Goal: Transaction & Acquisition: Purchase product/service

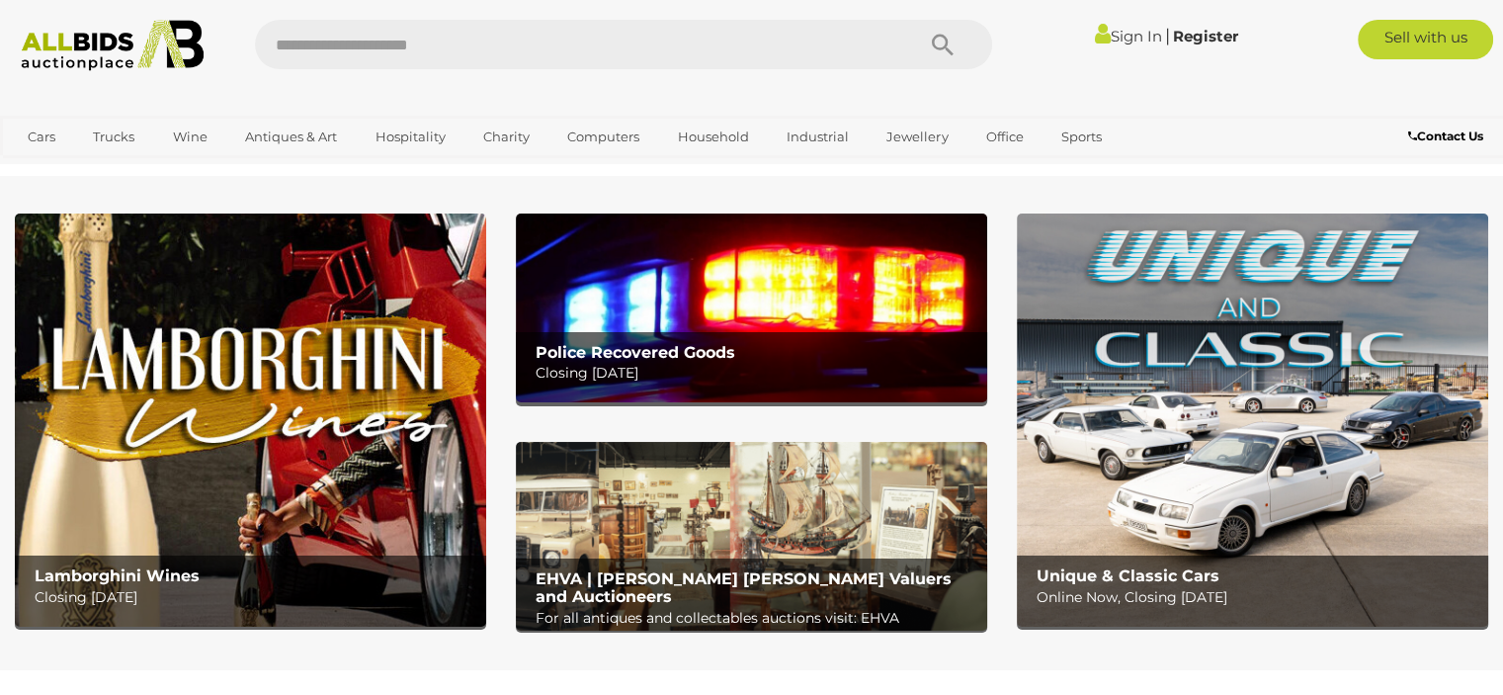
click at [720, 373] on p "Closing Tuesday 14th October" at bounding box center [757, 373] width 442 height 25
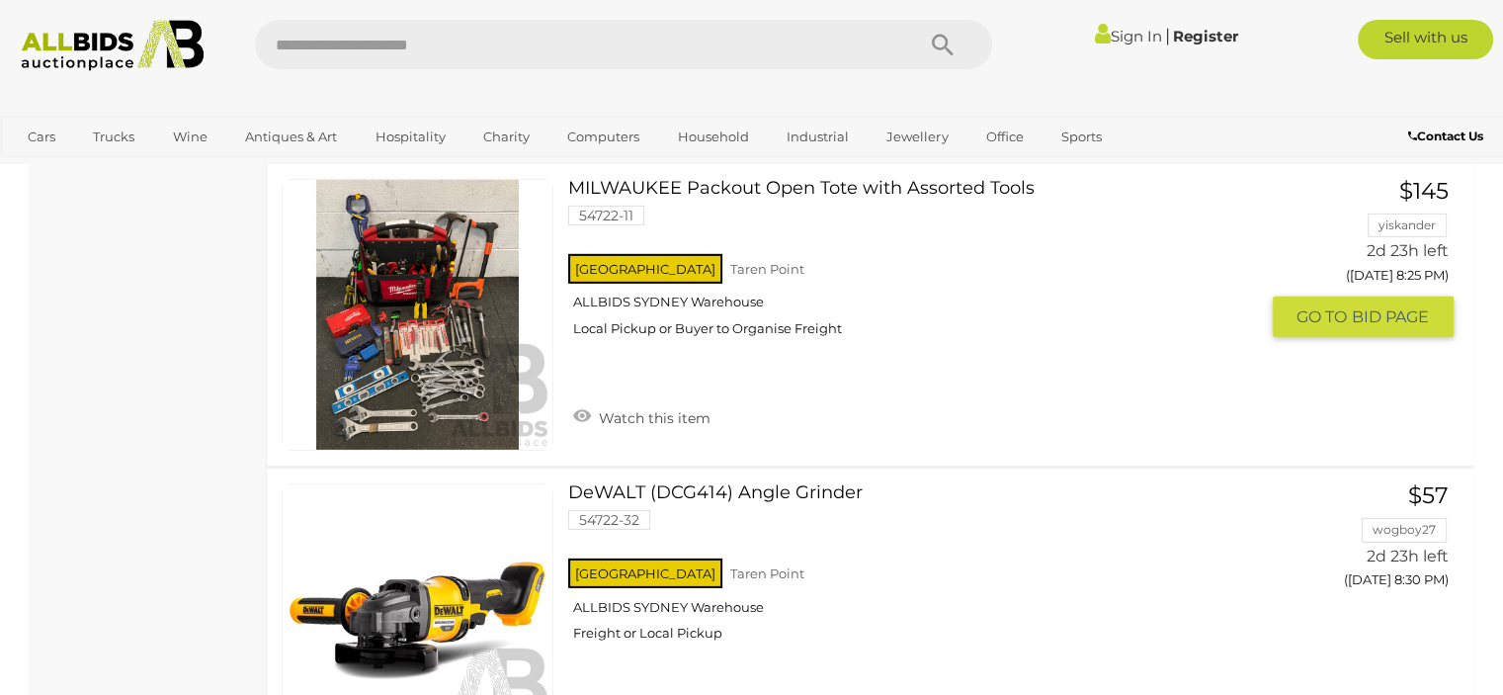
scroll to position [6028, 0]
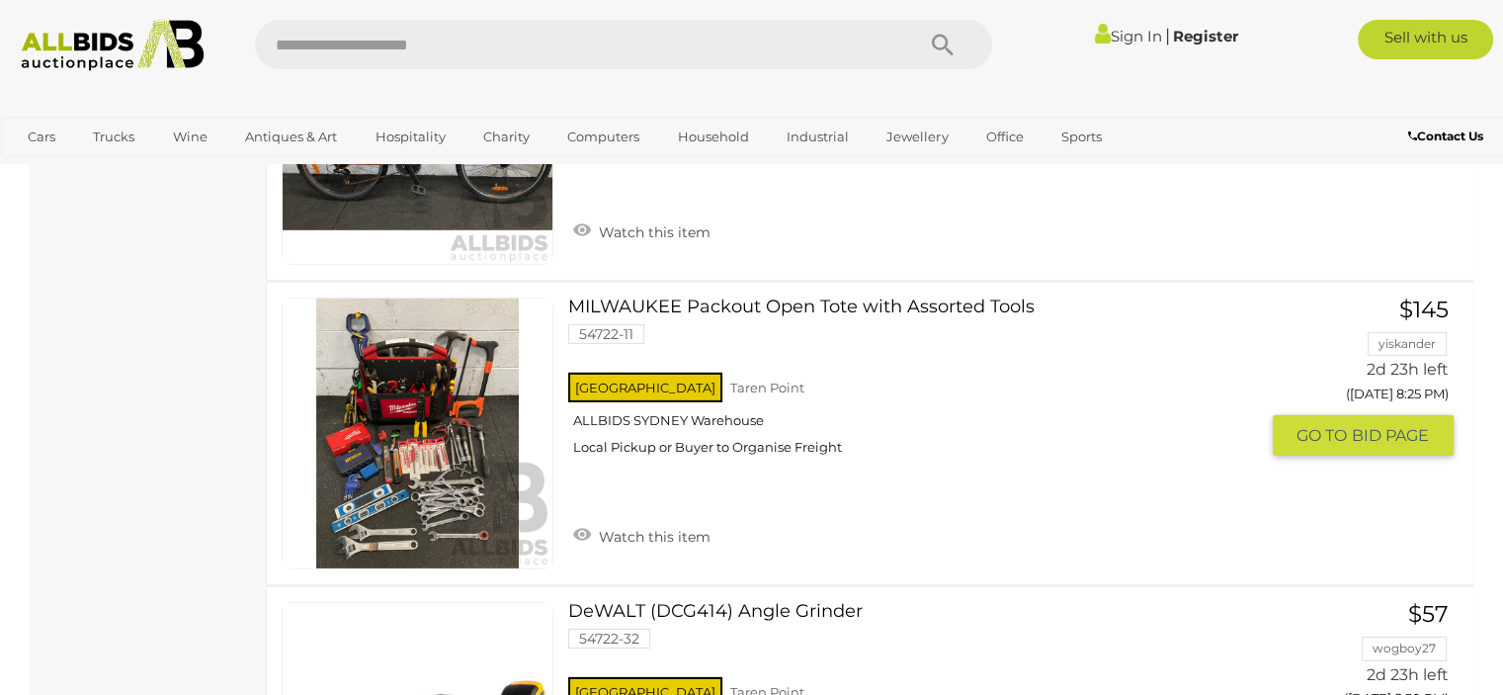
click at [430, 434] on link at bounding box center [418, 433] width 272 height 272
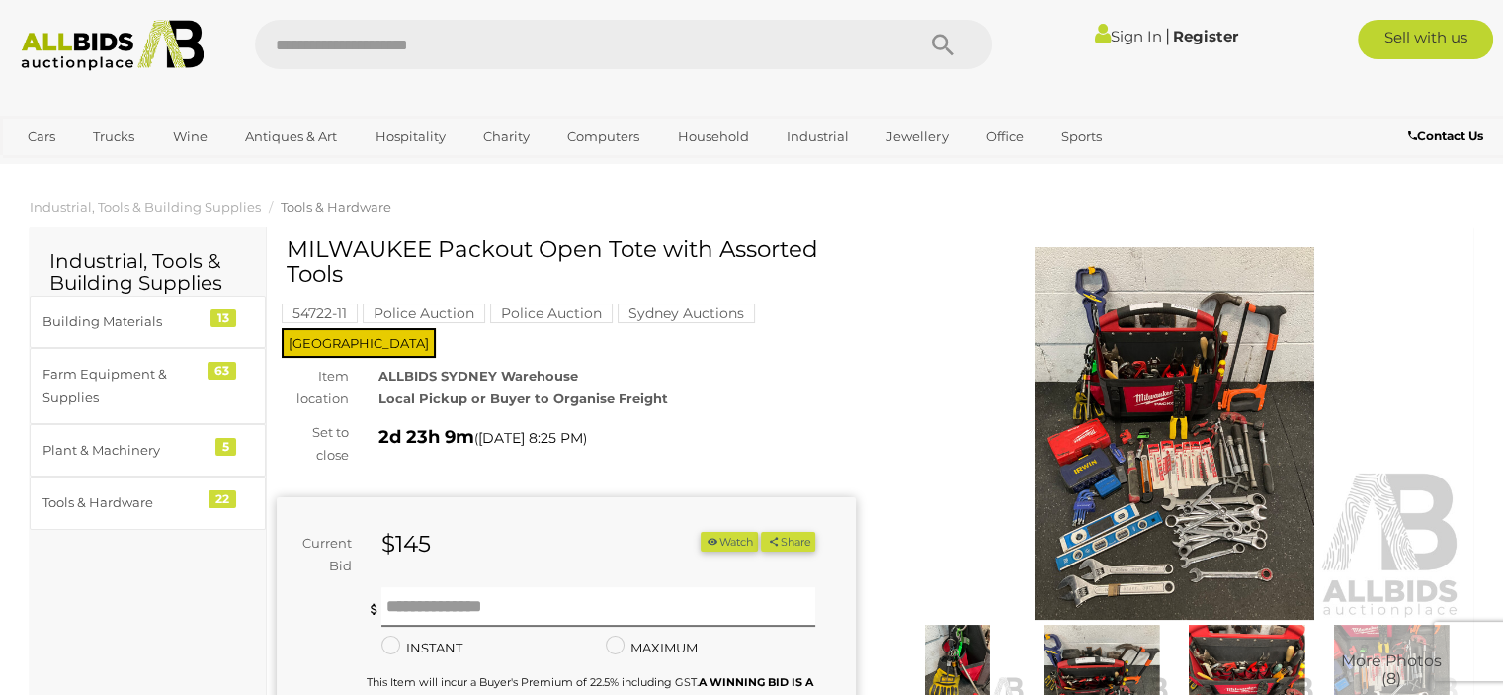
click at [1123, 471] on img at bounding box center [1174, 433] width 579 height 373
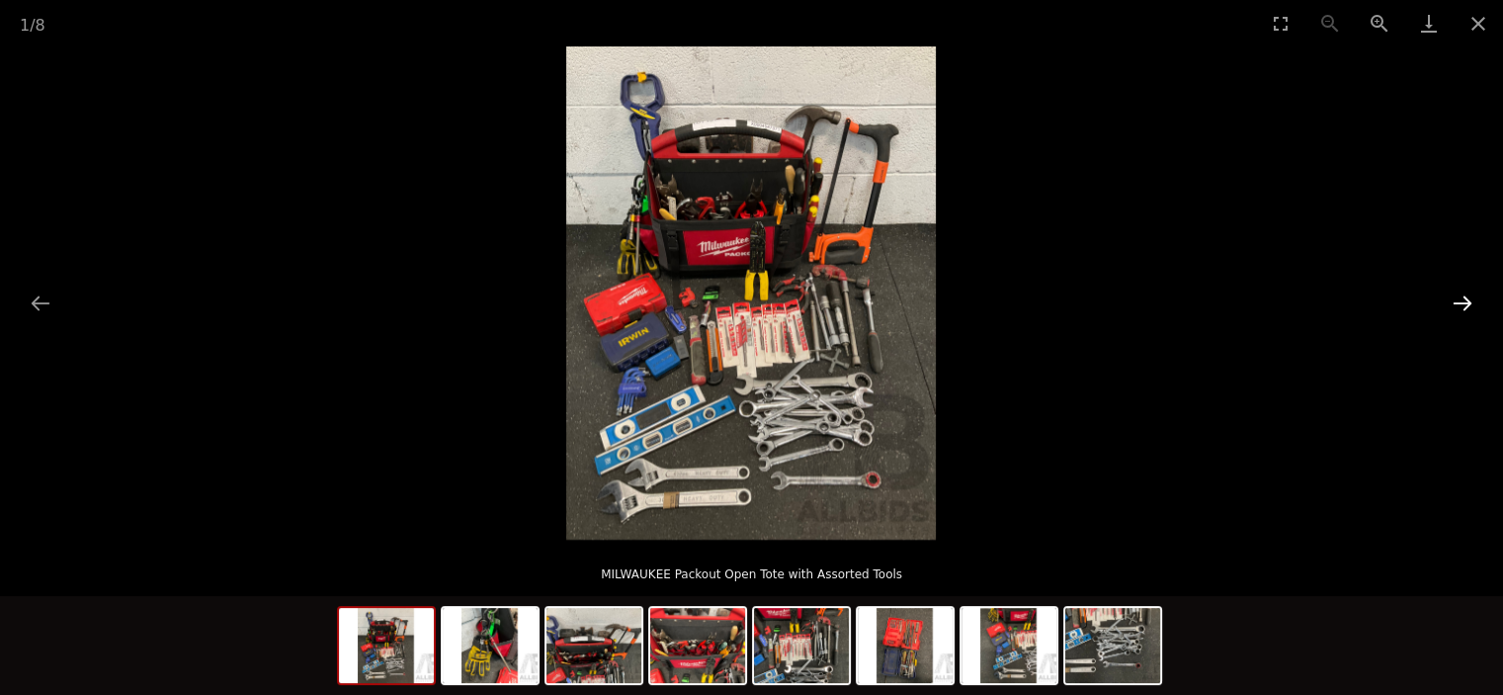
click at [1469, 303] on button "Next slide" at bounding box center [1463, 303] width 42 height 39
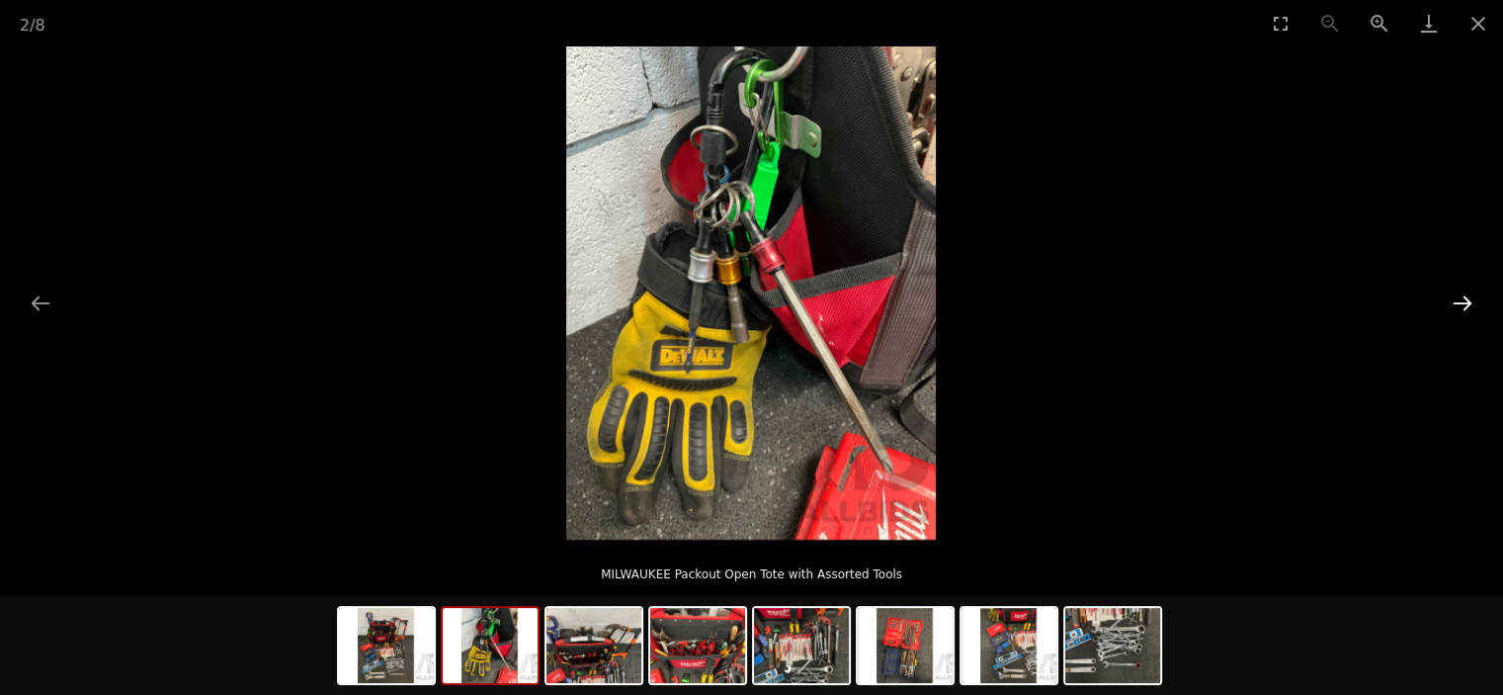
click at [1469, 303] on button "Next slide" at bounding box center [1463, 303] width 42 height 39
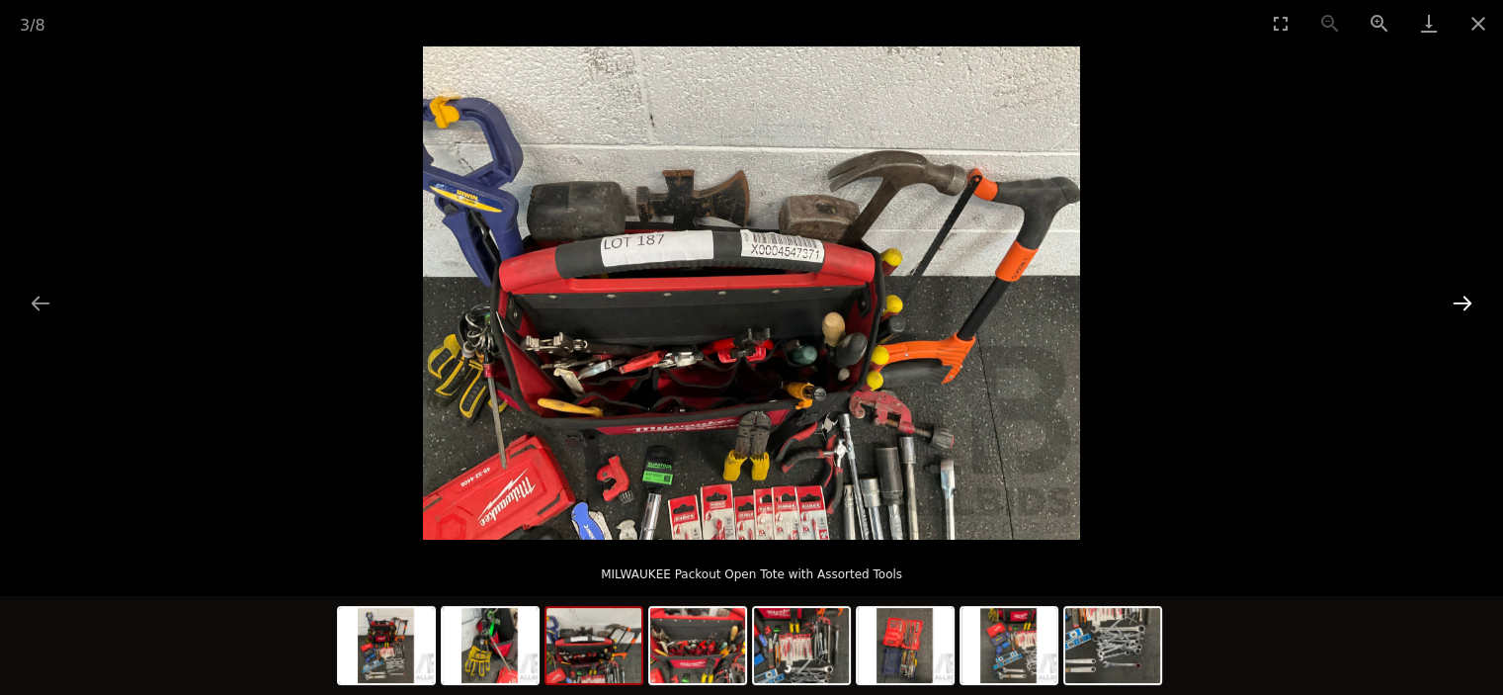
click at [1469, 303] on button "Next slide" at bounding box center [1463, 303] width 42 height 39
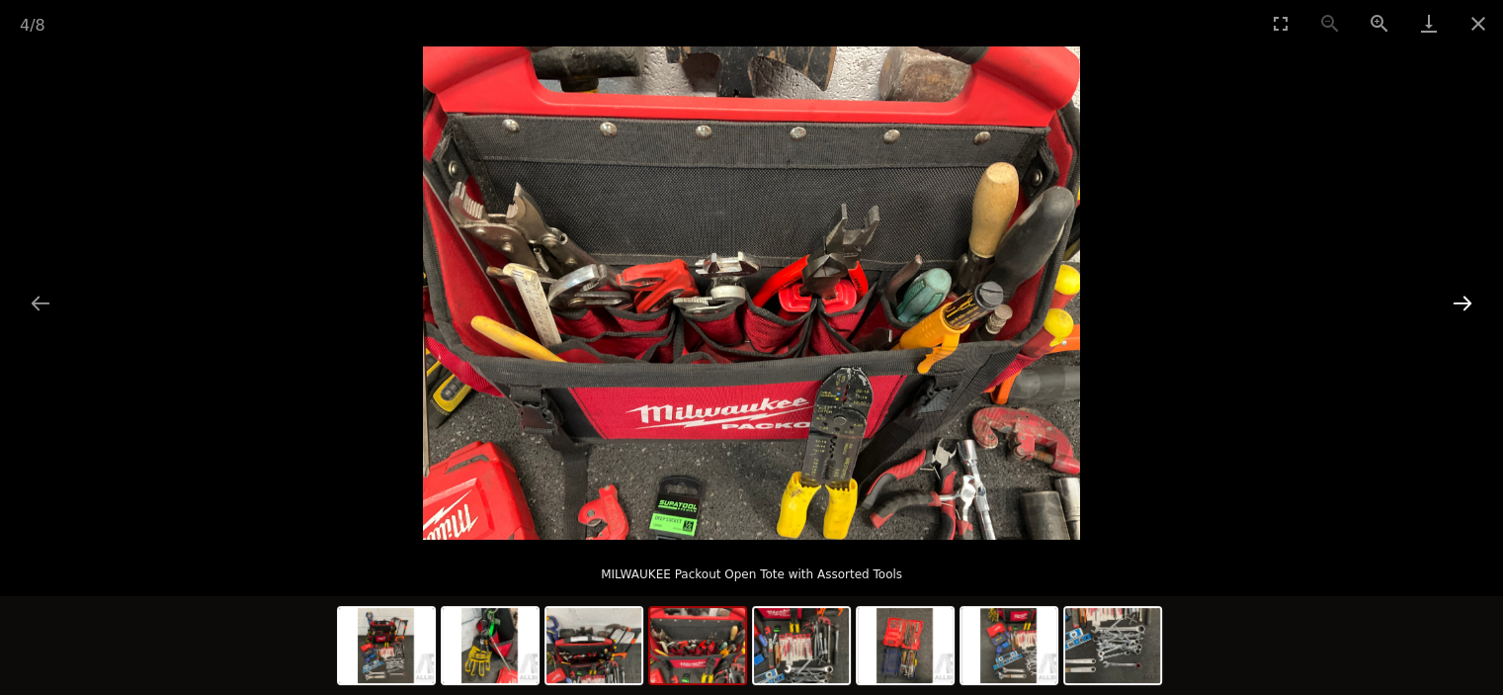
click at [1469, 303] on button "Next slide" at bounding box center [1463, 303] width 42 height 39
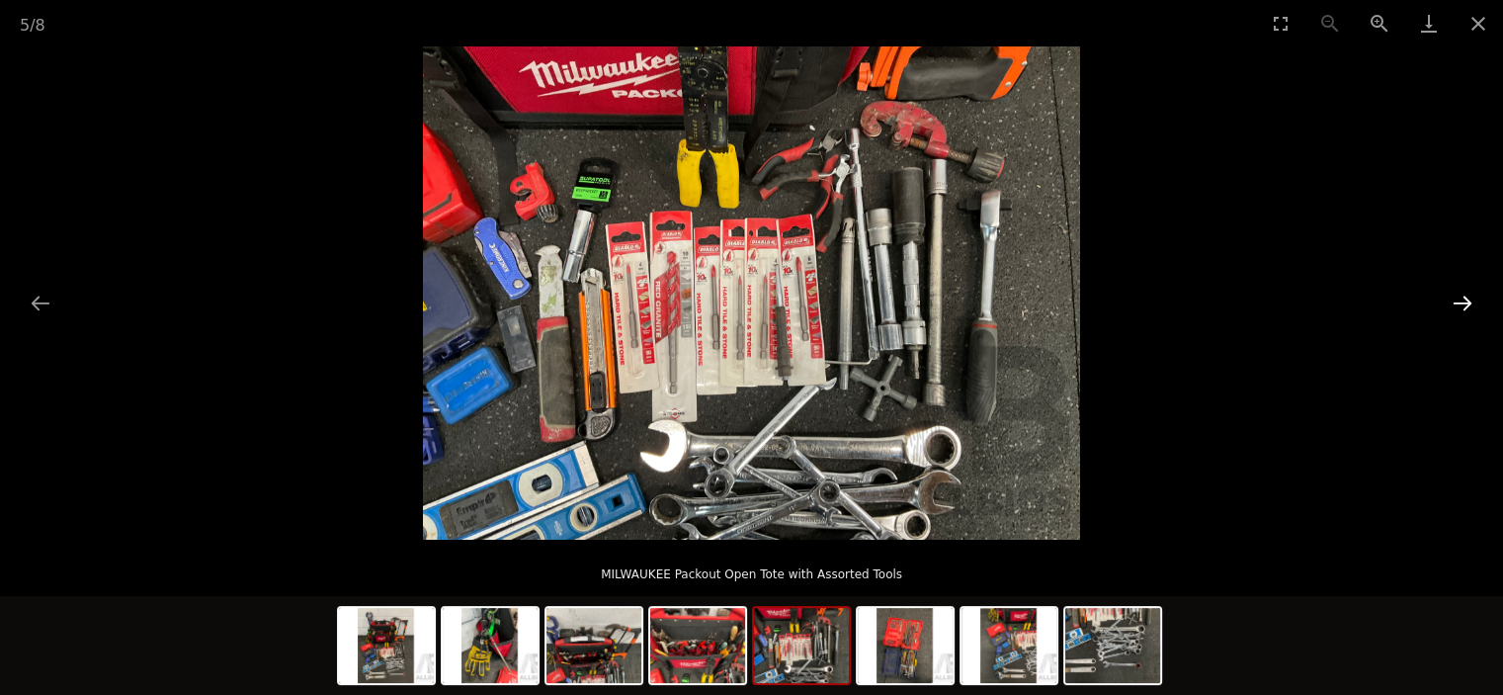
click at [1469, 303] on button "Next slide" at bounding box center [1463, 303] width 42 height 39
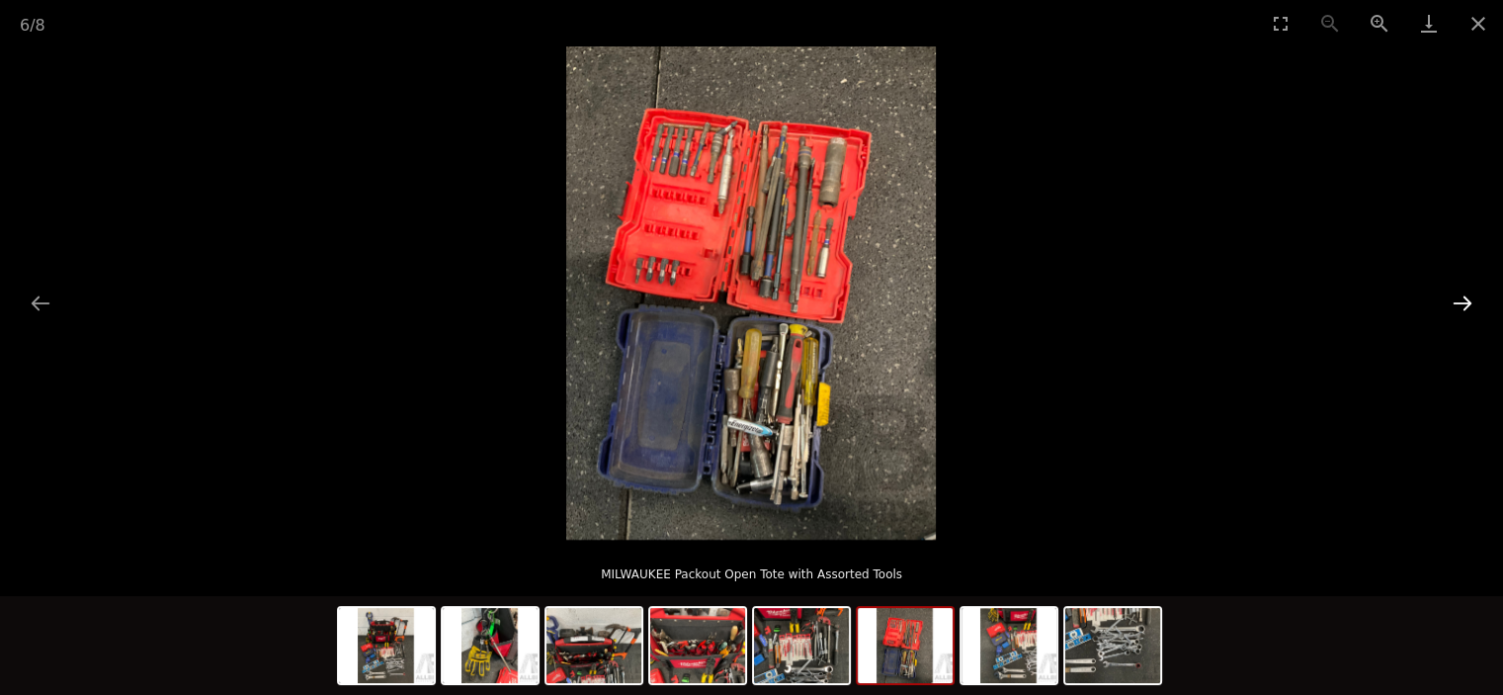
click at [1469, 303] on button "Next slide" at bounding box center [1463, 303] width 42 height 39
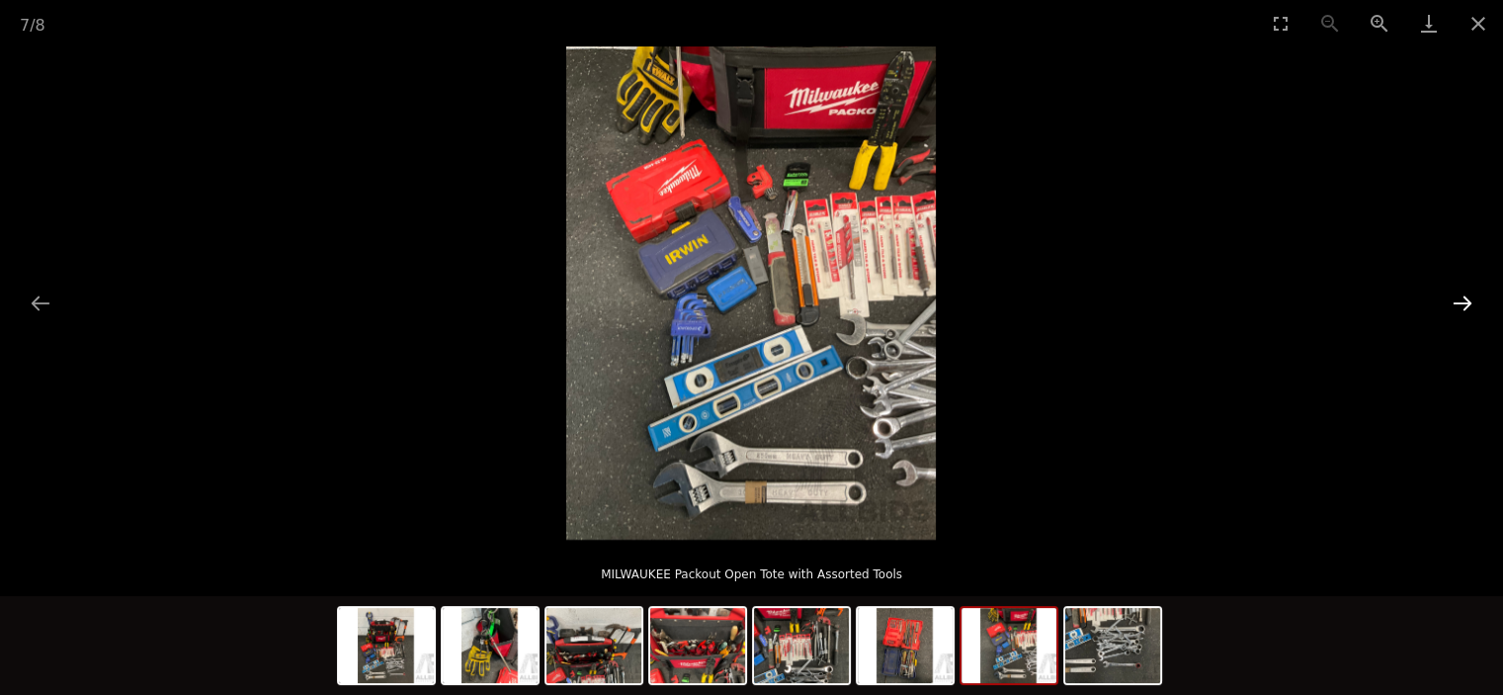
click at [1469, 303] on button "Next slide" at bounding box center [1463, 303] width 42 height 39
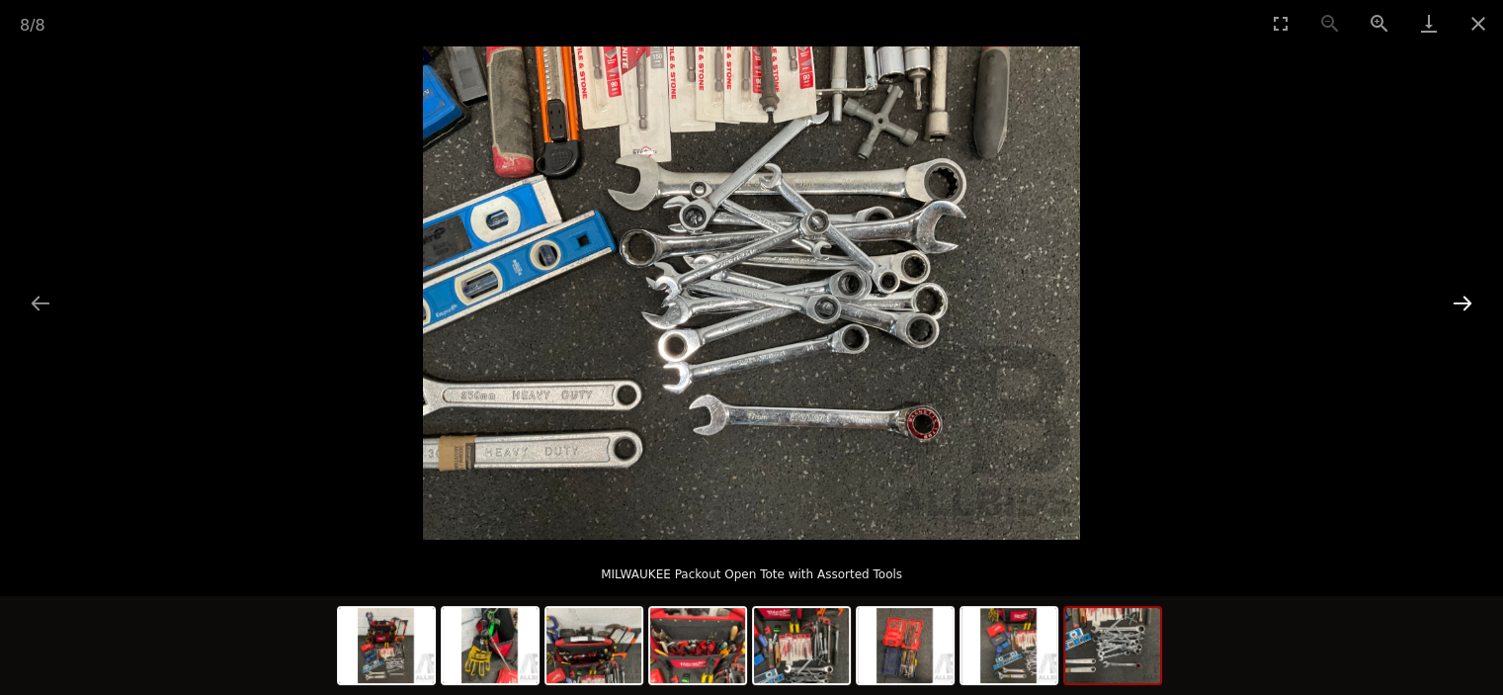
click at [1469, 303] on button "Next slide" at bounding box center [1463, 303] width 42 height 39
